Goal: Task Accomplishment & Management: Use online tool/utility

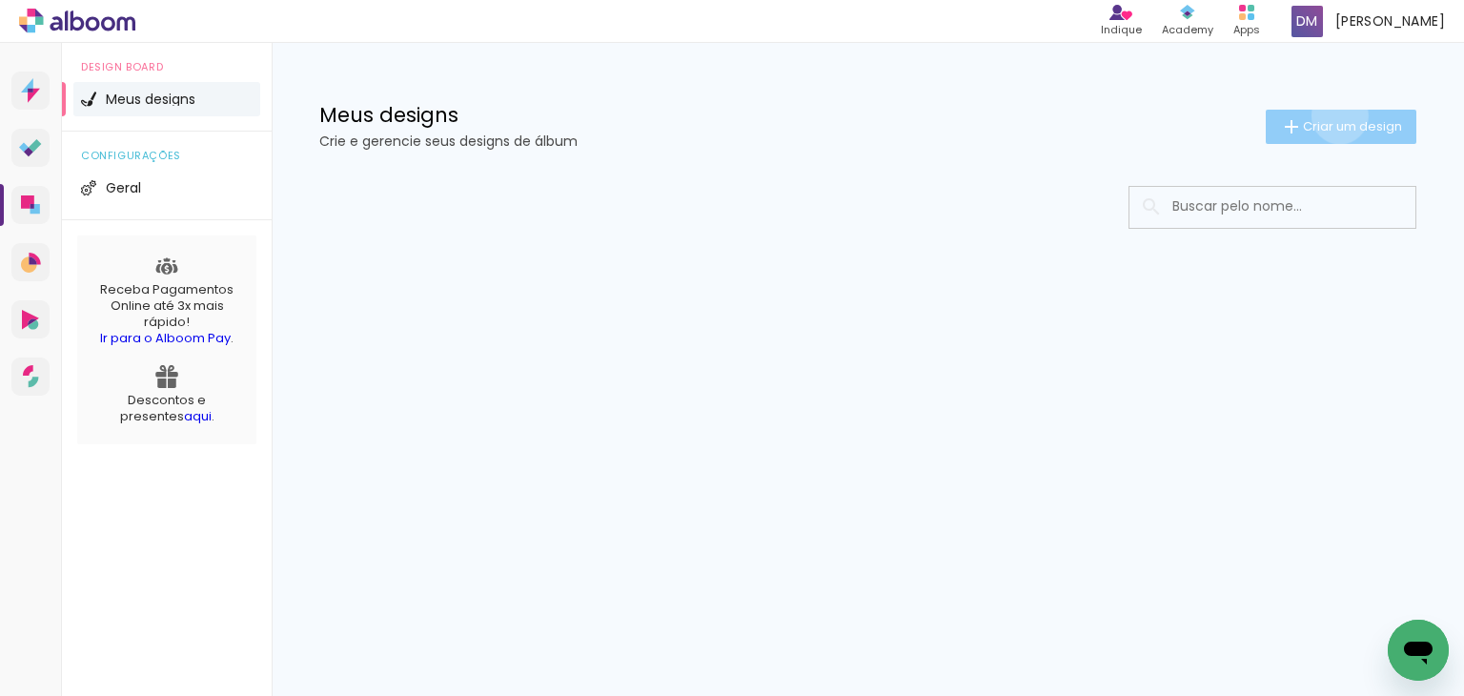
click at [1336, 115] on paper-button "Criar um design" at bounding box center [1340, 127] width 151 height 34
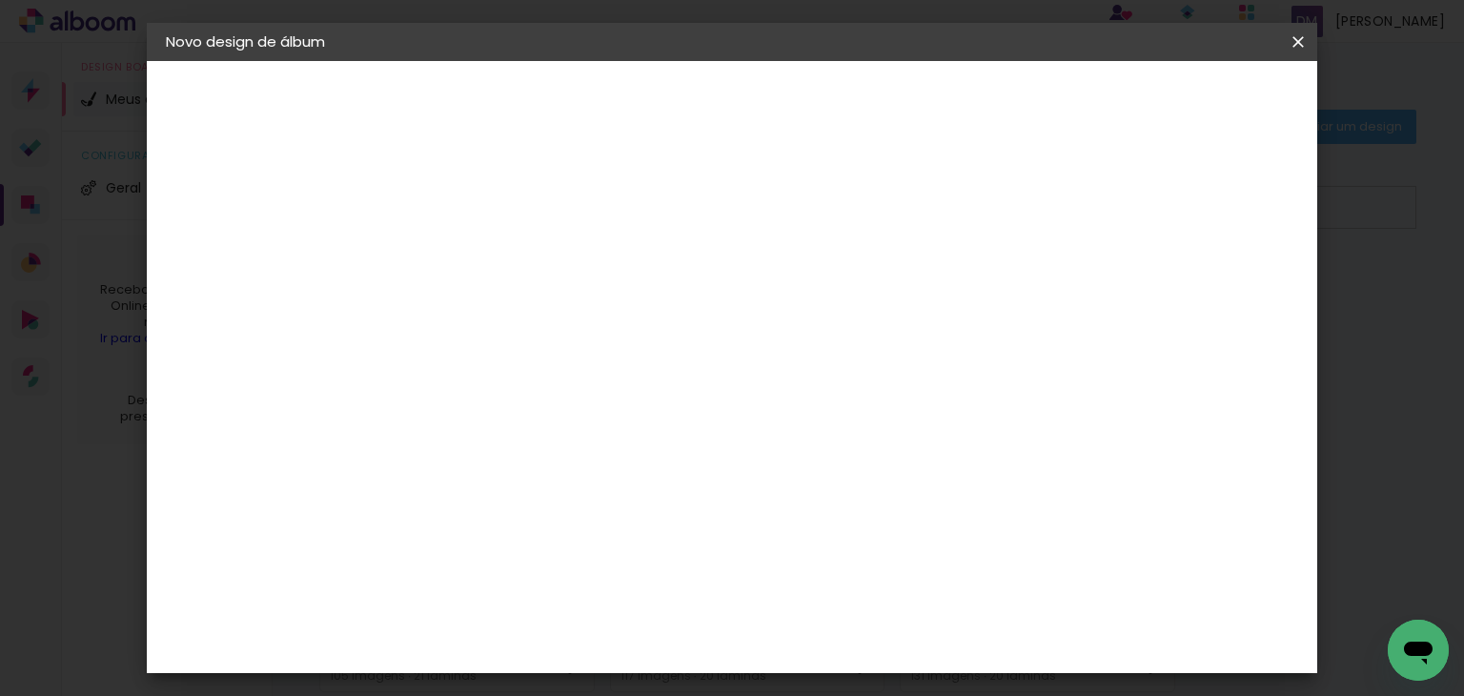
click at [477, 268] on input at bounding box center [477, 256] width 0 height 30
type input "[PERSON_NAME]"
type paper-input "[PERSON_NAME]"
click at [0, 0] on slot "Avançar" at bounding box center [0, 0] width 0 height 0
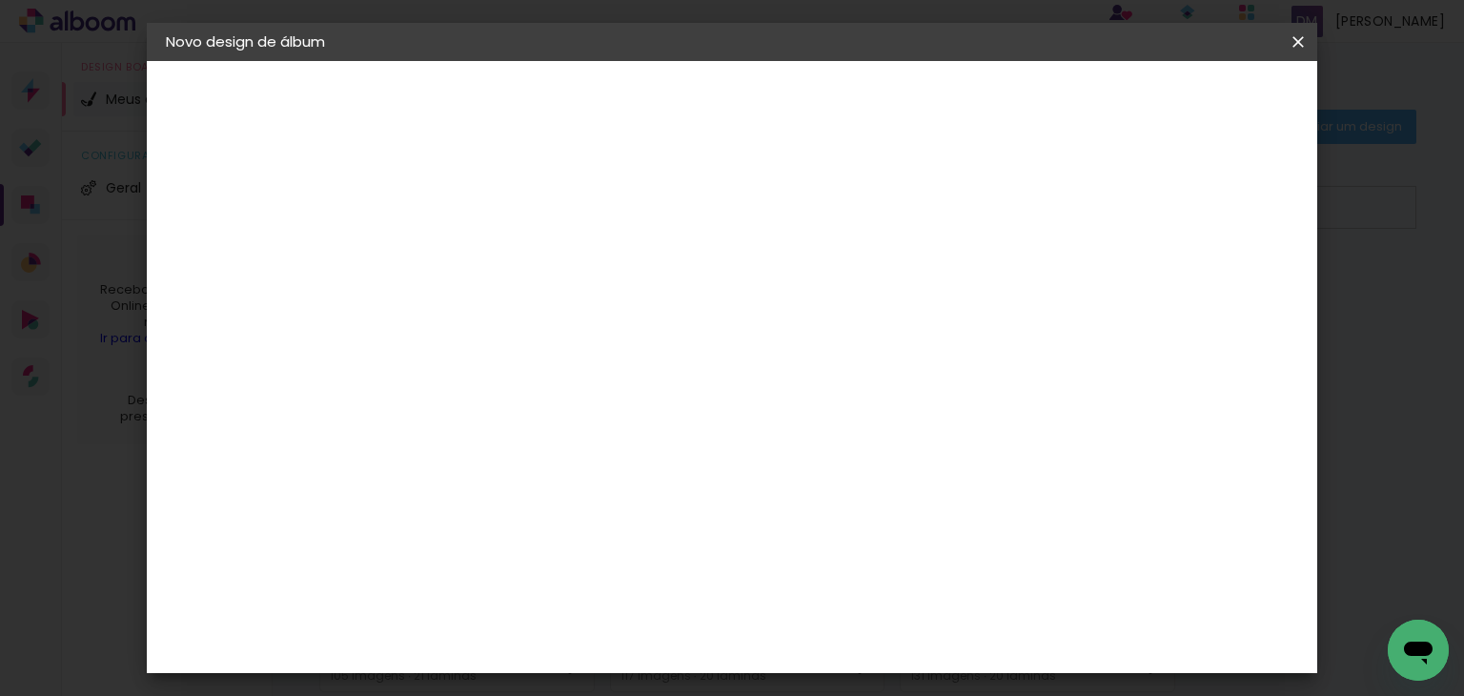
click at [538, 248] on paper-input-container at bounding box center [526, 268] width 206 height 43
type input "[PERSON_NAME]"
type paper-input "[PERSON_NAME]"
click at [519, 436] on div "[PERSON_NAME]" at bounding box center [527, 430] width 127 height 15
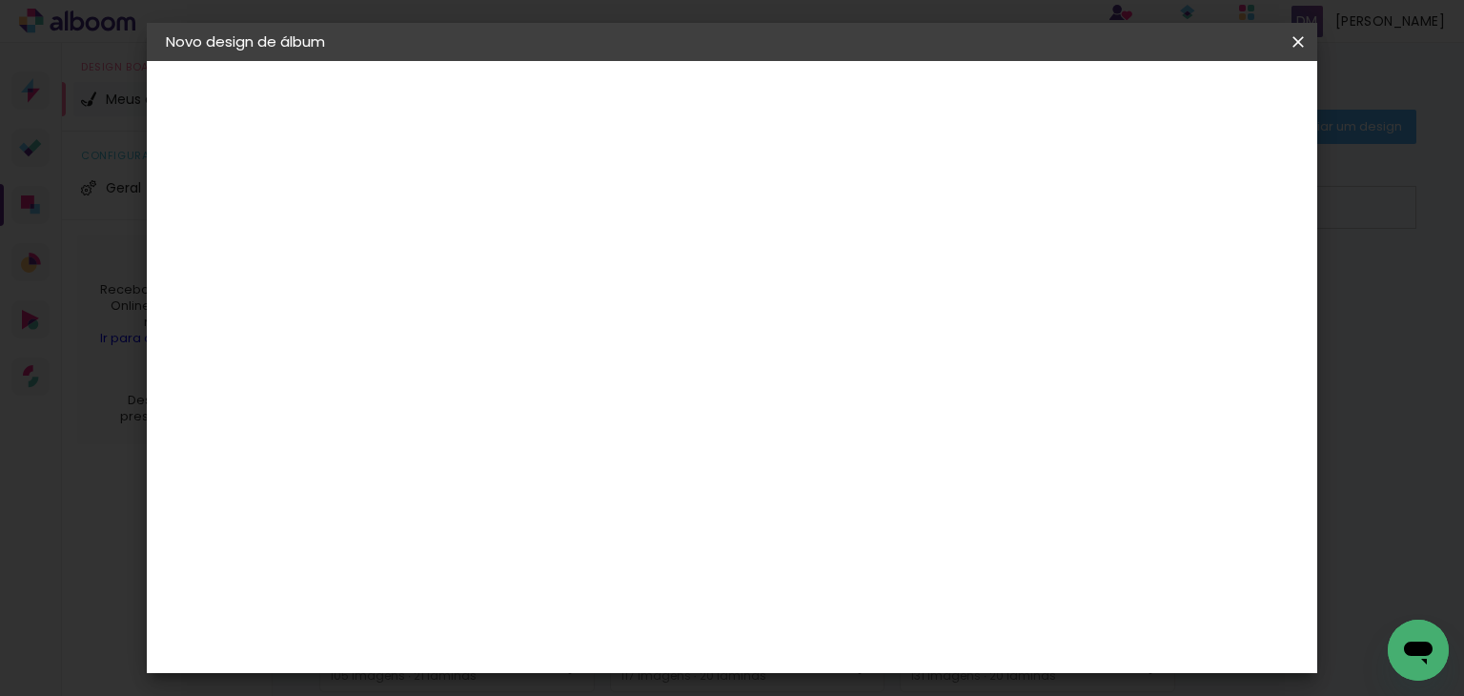
click at [536, 431] on div "[PERSON_NAME]" at bounding box center [527, 430] width 127 height 15
click at [0, 0] on slot "Avançar" at bounding box center [0, 0] width 0 height 0
click at [552, 317] on input "text" at bounding box center [514, 332] width 74 height 30
click at [0, 0] on slot "Encadernados" at bounding box center [0, 0] width 0 height 0
type input "Encadernados"
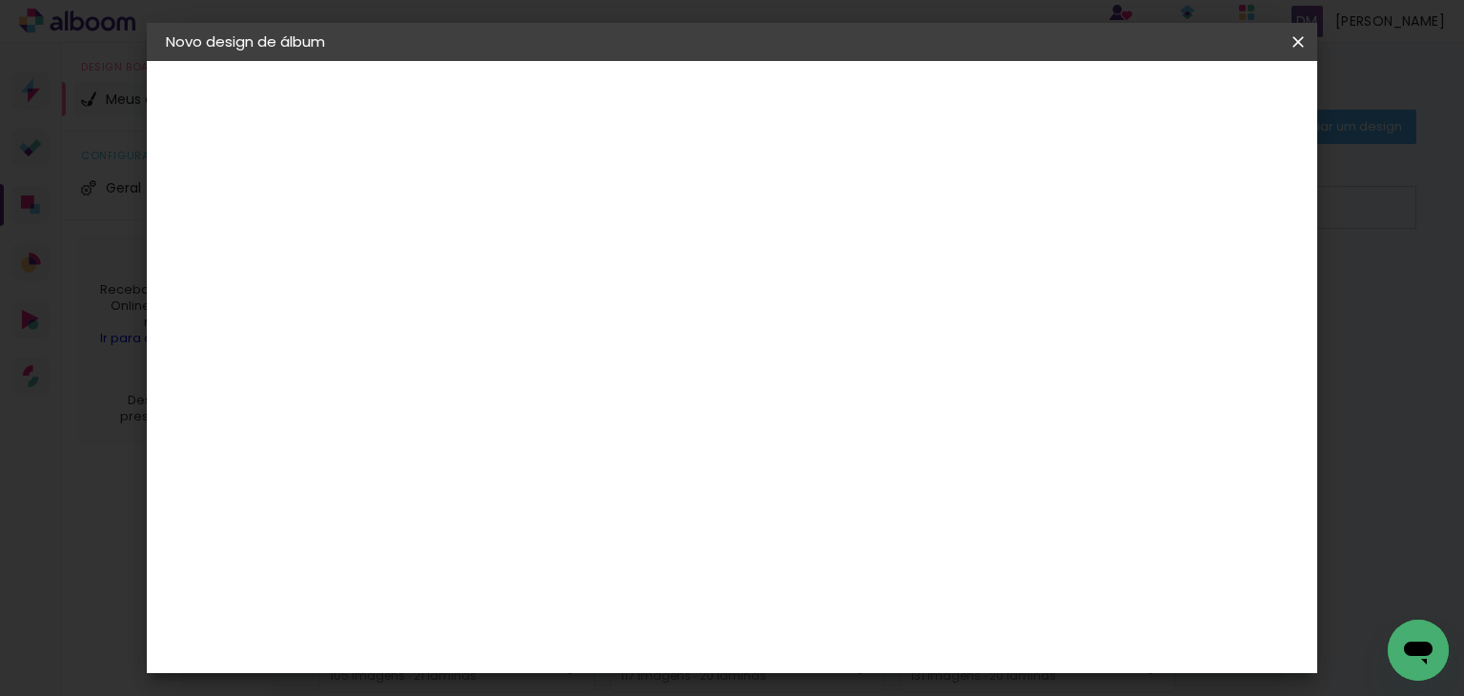
scroll to position [286, 0]
click at [606, 273] on span "25 x 60" at bounding box center [561, 292] width 89 height 39
click at [0, 0] on slot "Avançar" at bounding box center [0, 0] width 0 height 0
drag, startPoint x: 1194, startPoint y: 104, endPoint x: 1183, endPoint y: 146, distance: 43.2
click at [1179, 104] on span "Iniciar design" at bounding box center [1135, 100] width 87 height 13
